Goal: Check status: Check status

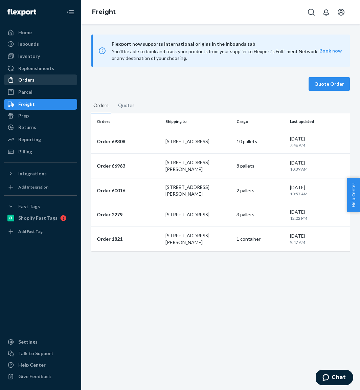
click at [33, 78] on div "Orders" at bounding box center [26, 80] width 16 height 7
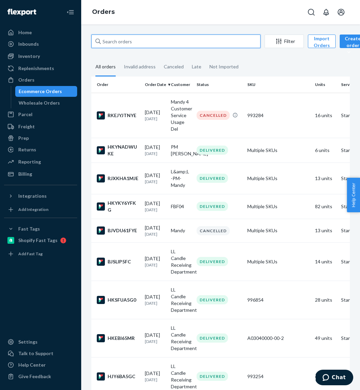
click at [126, 37] on input "text" at bounding box center [175, 42] width 169 height 14
paste input "9861748"
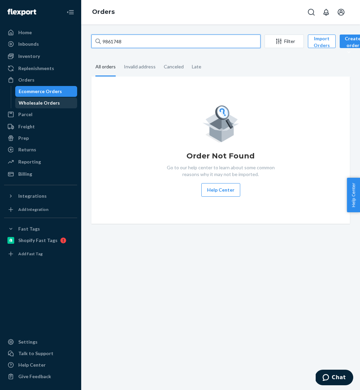
type input "9861748"
click at [42, 103] on div "Wholesale Orders" at bounding box center [39, 103] width 41 height 7
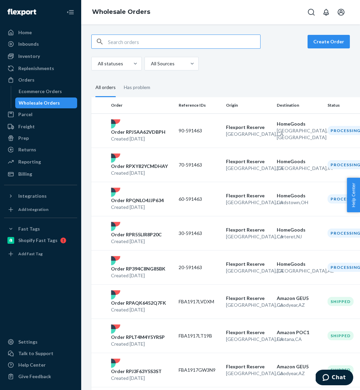
click at [137, 44] on input "text" at bounding box center [184, 42] width 152 height 14
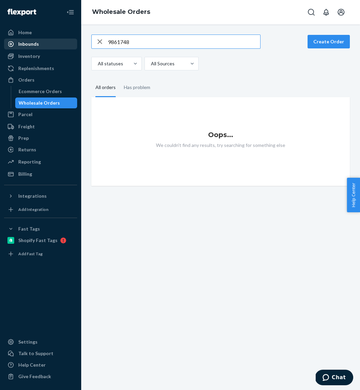
type input "9861748"
click at [30, 45] on div "Inbounds" at bounding box center [28, 44] width 21 height 7
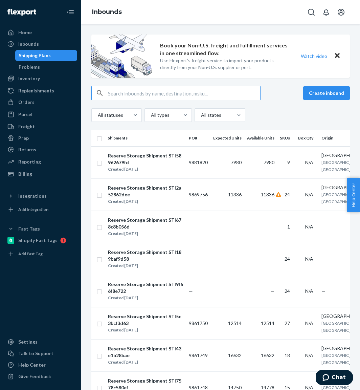
click at [126, 93] on input "text" at bounding box center [184, 93] width 152 height 14
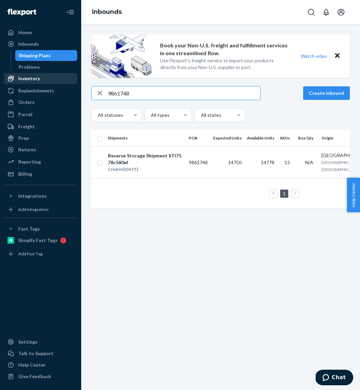
type input "9861748"
click at [41, 78] on div "Inventory" at bounding box center [41, 78] width 72 height 9
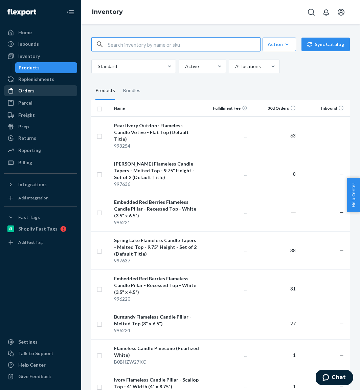
click at [34, 93] on div "Orders" at bounding box center [41, 90] width 72 height 9
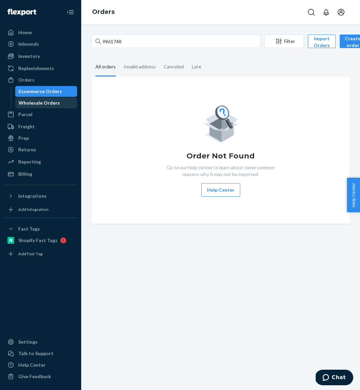
click at [36, 103] on div "Wholesale Orders" at bounding box center [39, 103] width 41 height 7
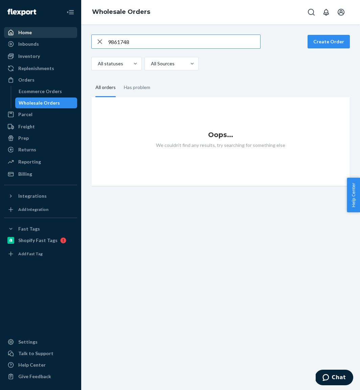
drag, startPoint x: 143, startPoint y: 45, endPoint x: 70, endPoint y: 33, distance: 74.2
click at [70, 33] on div "Home Inbounds Shipping Plans Problems Inventory Products Replenishments Orders …" at bounding box center [180, 195] width 360 height 390
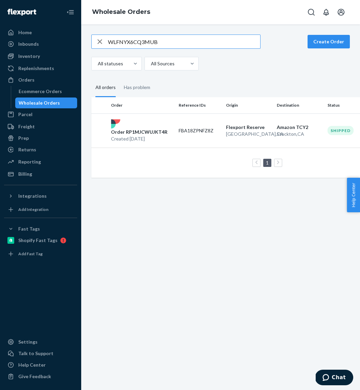
drag, startPoint x: 166, startPoint y: 41, endPoint x: 82, endPoint y: 38, distance: 83.7
click at [82, 38] on div "WLFNYX6CQ3MUB Create Order All statuses All Sources All orders Has problem Orde…" at bounding box center [220, 207] width 279 height 366
paste input "POY5HHRRVYG6"
drag, startPoint x: 165, startPoint y: 42, endPoint x: 27, endPoint y: 41, distance: 137.5
click at [27, 41] on div "Home Inbounds Shipping Plans Problems Inventory Products Replenishments Orders …" at bounding box center [180, 195] width 360 height 390
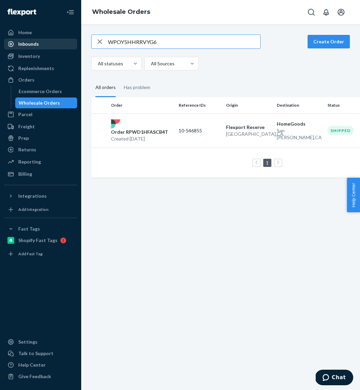
paste input "R35DCXL0Z7FZ"
drag, startPoint x: 166, startPoint y: 41, endPoint x: 17, endPoint y: 26, distance: 149.8
click at [17, 26] on div "Home Inbounds Shipping Plans Problems Inventory Products Replenishments Orders …" at bounding box center [180, 195] width 360 height 390
paste input "4M6BX9PCSGMO"
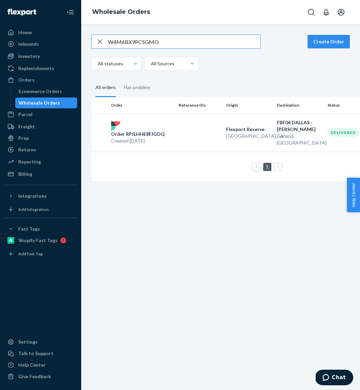
drag, startPoint x: 167, startPoint y: 40, endPoint x: 60, endPoint y: 38, distance: 106.7
click at [60, 38] on div "Home Inbounds Shipping Plans Problems Inventory Products Replenishments Orders …" at bounding box center [180, 195] width 360 height 390
paste input "XTCY4YNNBVVX"
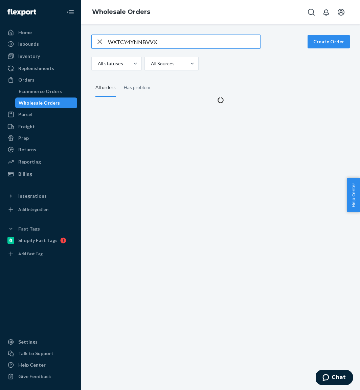
type input "WXTCY4YNNBVVX"
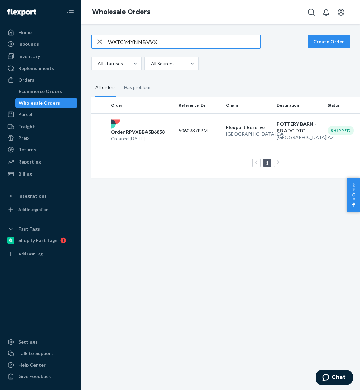
click at [190, 200] on div "WXTCY4YNNBVVX Create Order All statuses All Sources All orders Has problem Orde…" at bounding box center [220, 207] width 279 height 366
